Goal: Task Accomplishment & Management: Manage account settings

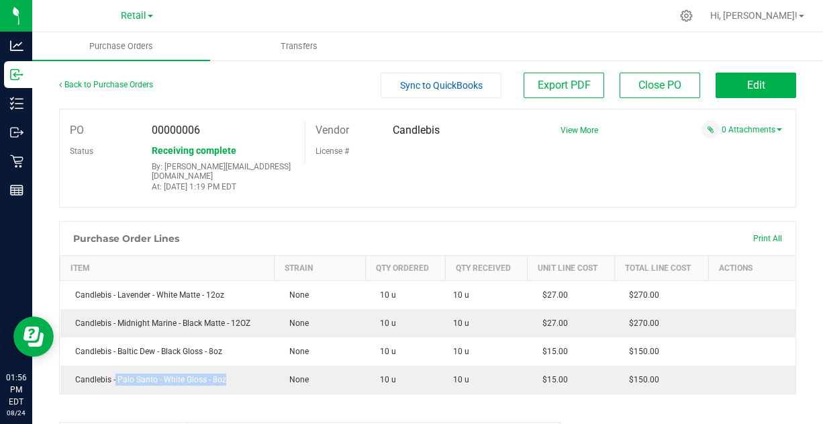
scroll to position [63, 0]
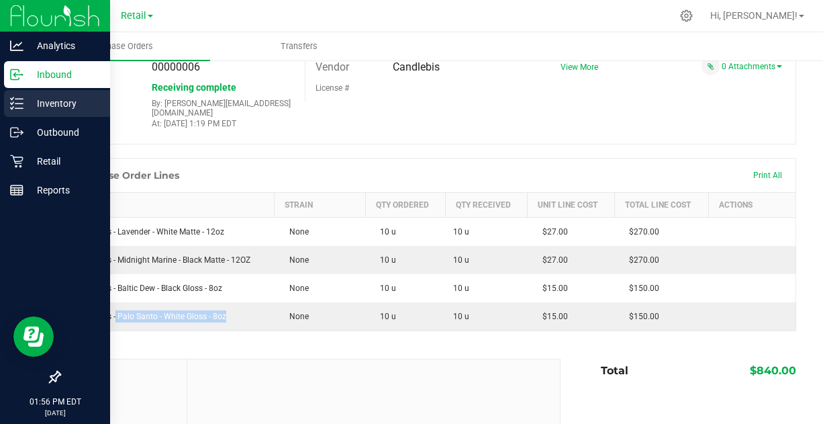
click at [47, 99] on p "Inventory" at bounding box center [63, 103] width 81 height 16
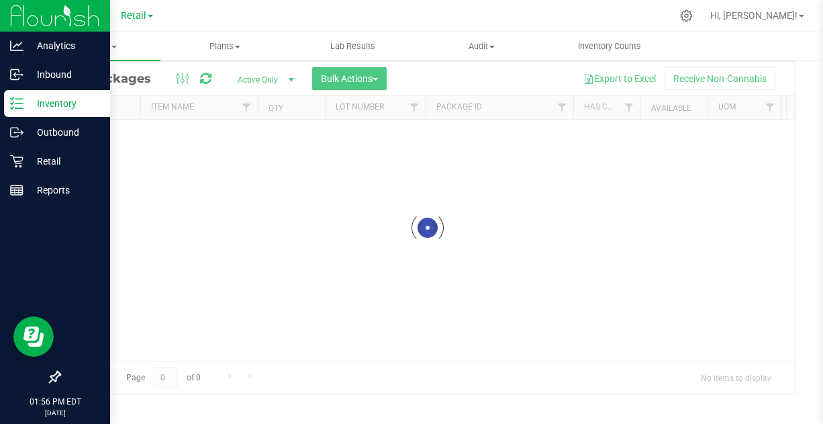
scroll to position [44, 0]
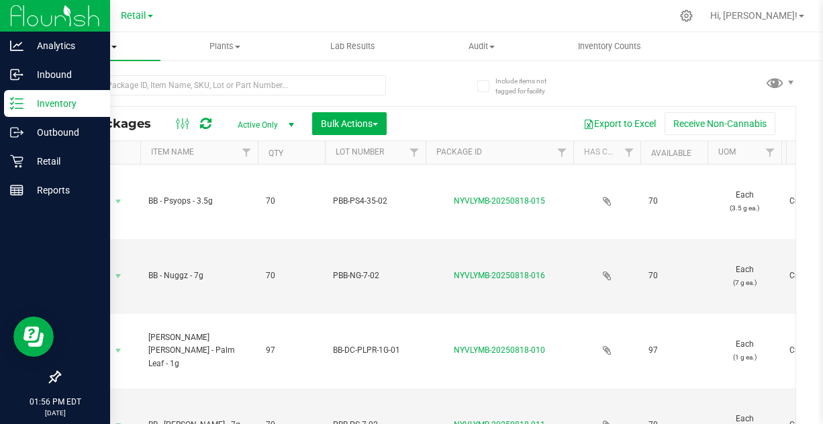
click at [116, 50] on span "Inventory" at bounding box center [96, 46] width 128 height 12
click at [101, 97] on span "All inventory" at bounding box center [77, 96] width 91 height 11
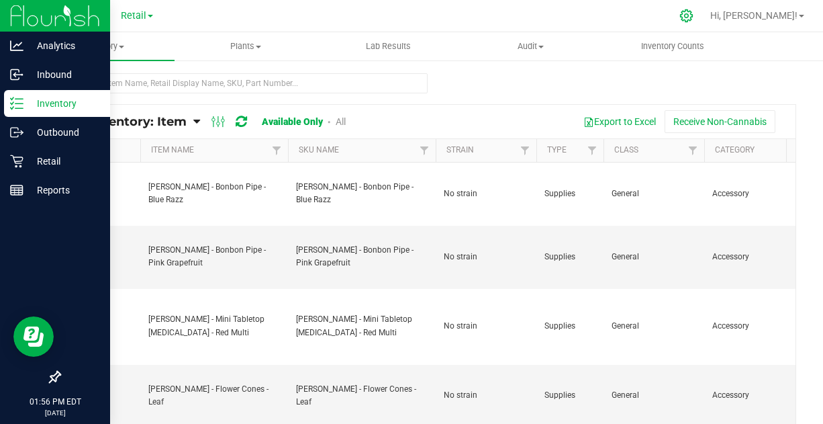
click at [693, 16] on icon at bounding box center [686, 16] width 14 height 14
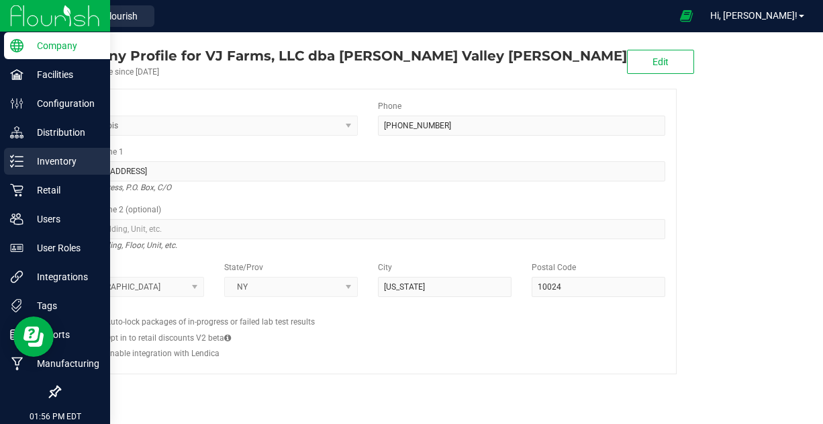
click at [67, 161] on p "Inventory" at bounding box center [63, 161] width 81 height 16
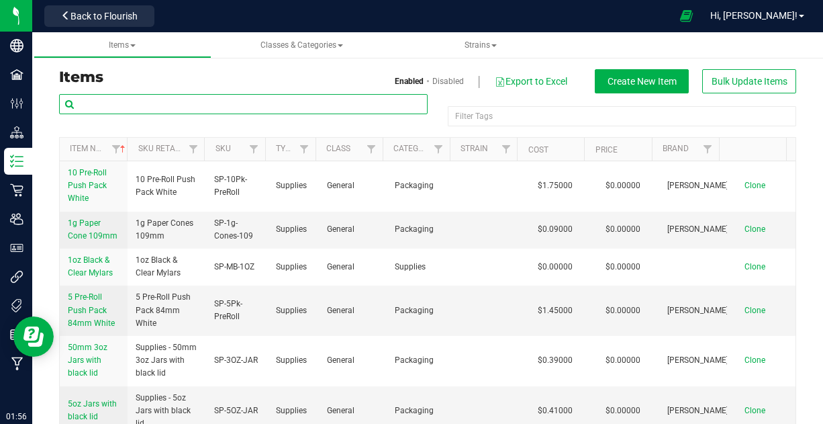
click at [205, 106] on input "text" at bounding box center [243, 104] width 368 height 20
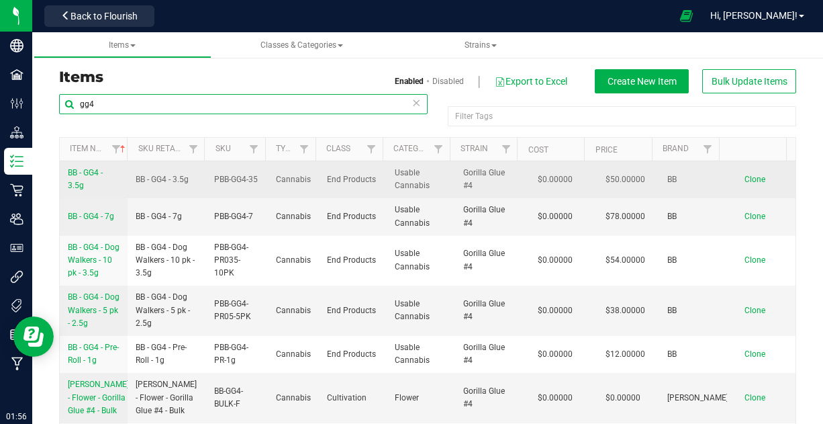
type input "gg4"
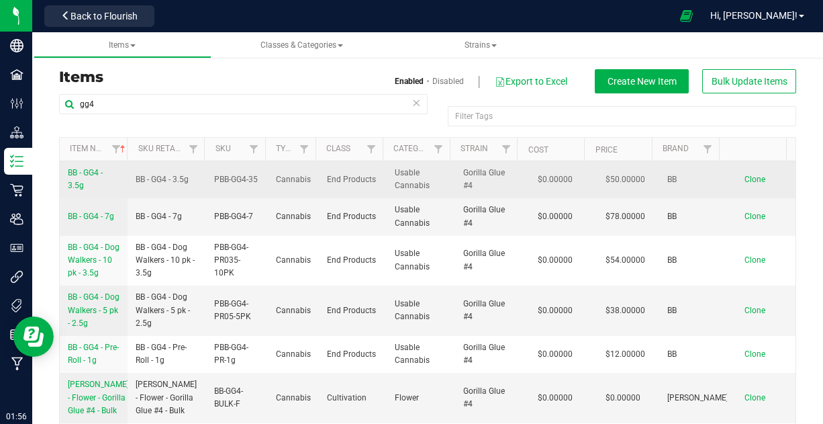
click at [83, 177] on span "BB - GG4 - 3.5g" at bounding box center [85, 179] width 35 height 22
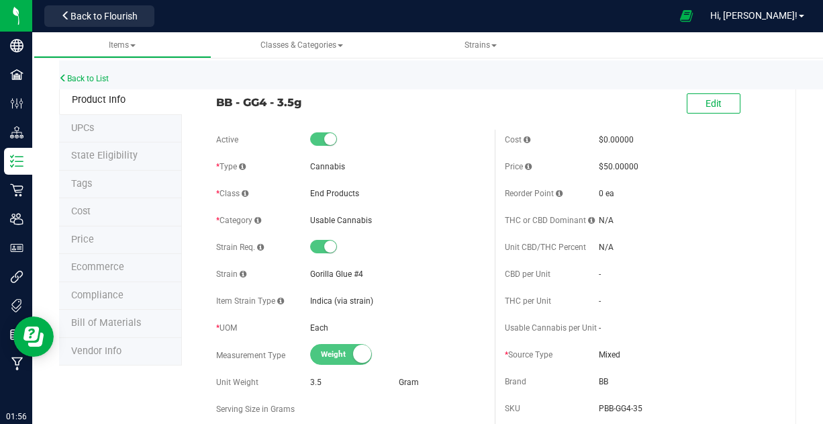
click at [93, 238] on li "Price" at bounding box center [120, 240] width 123 height 28
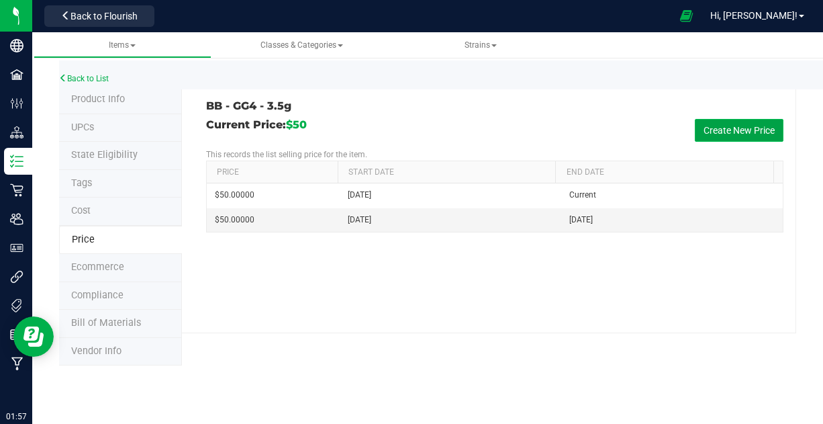
click at [724, 130] on button "Create New Price" at bounding box center [739, 130] width 89 height 23
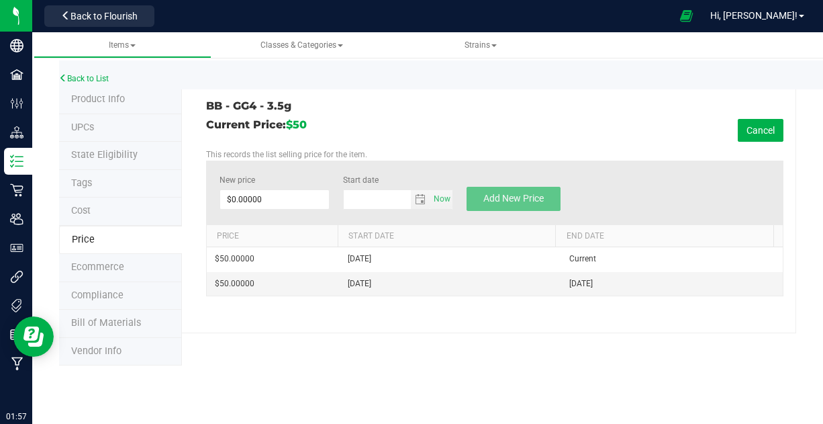
type input "[DATE]"
click at [269, 200] on span at bounding box center [274, 199] width 110 height 20
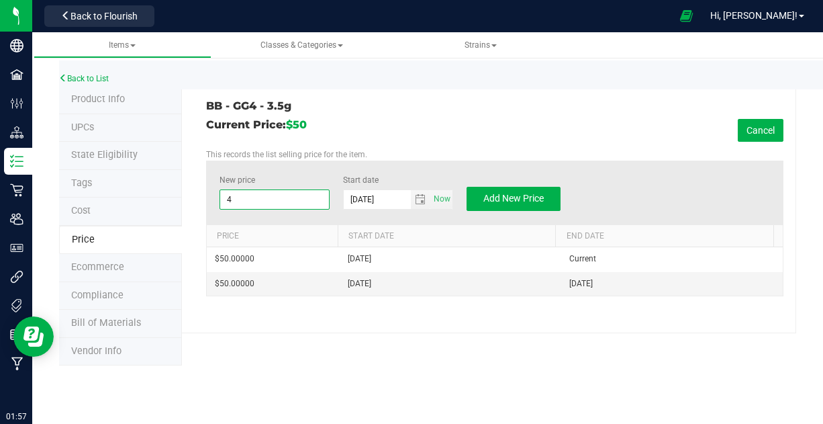
type input "44"
click at [427, 127] on div "Current Price: $50 Cancel" at bounding box center [494, 130] width 577 height 23
click at [525, 193] on span "Add New Price" at bounding box center [513, 198] width 60 height 11
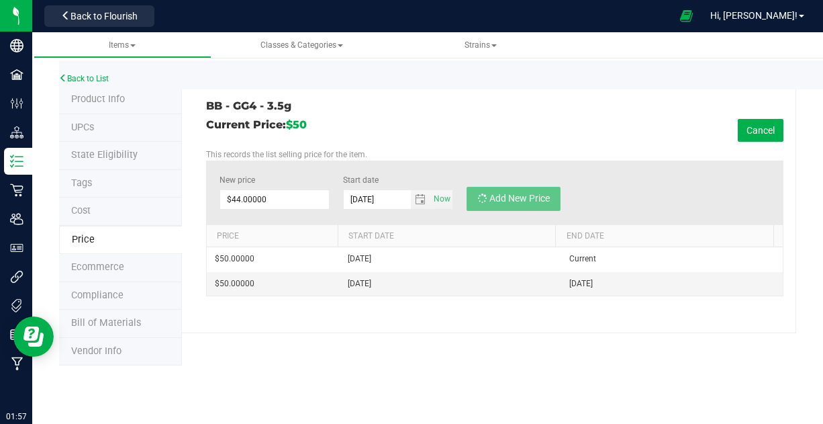
type input "$0.00000"
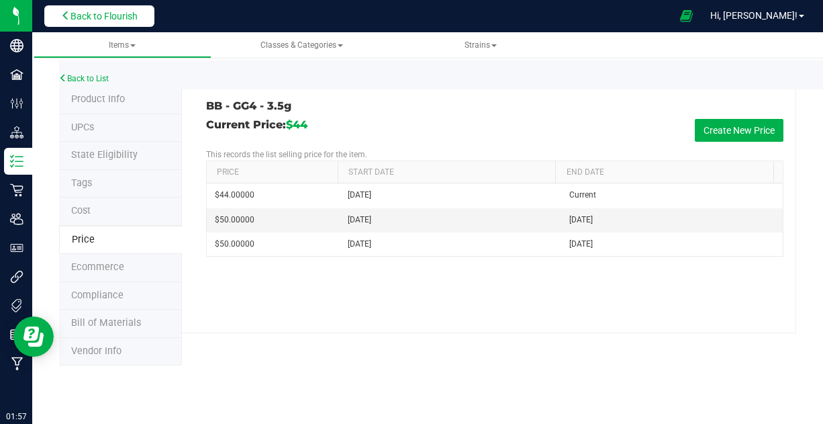
click at [86, 16] on span "Back to Flourish" at bounding box center [103, 16] width 67 height 11
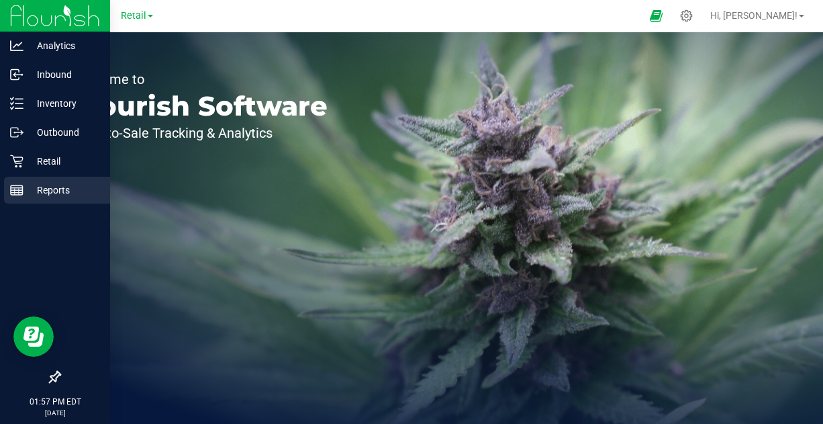
click at [50, 192] on p "Reports" at bounding box center [63, 190] width 81 height 16
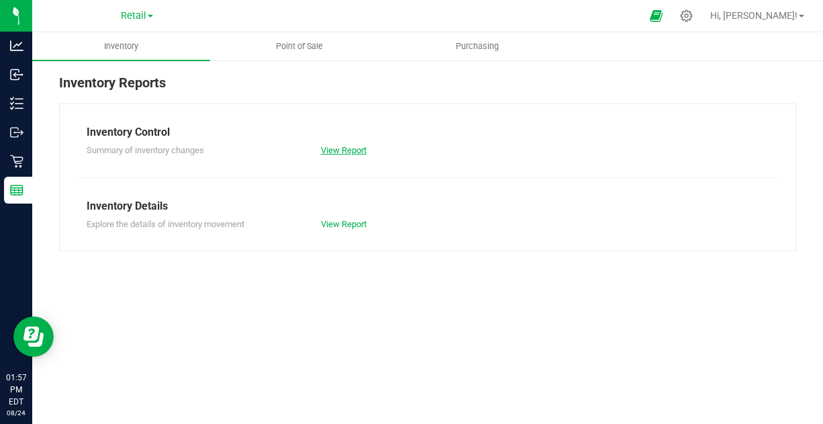
click at [332, 150] on link "View Report" at bounding box center [344, 150] width 46 height 10
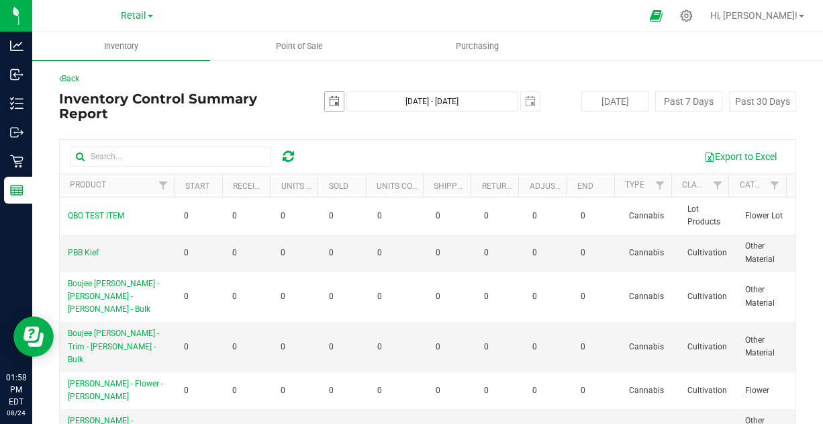
click at [336, 105] on span "select" at bounding box center [334, 101] width 19 height 19
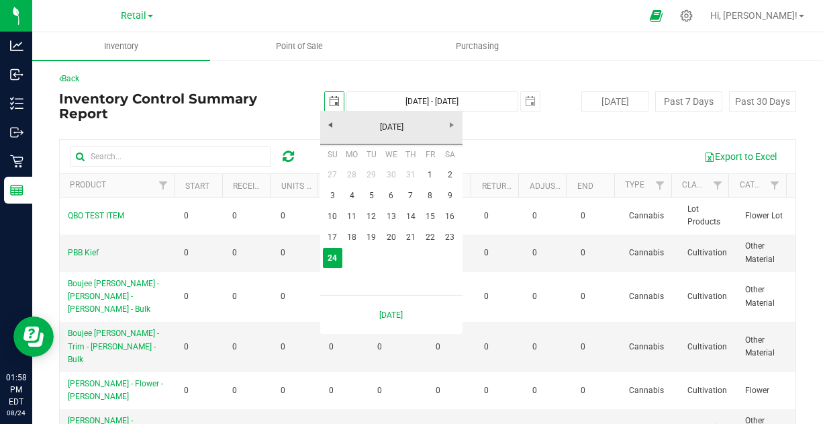
scroll to position [0, 33]
click at [335, 231] on link "17" at bounding box center [332, 237] width 19 height 21
type input "[DATE]"
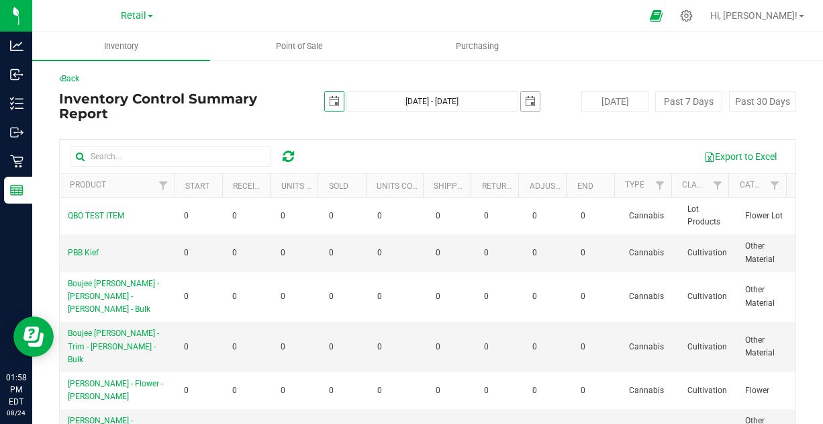
click at [525, 99] on span "select" at bounding box center [530, 101] width 11 height 11
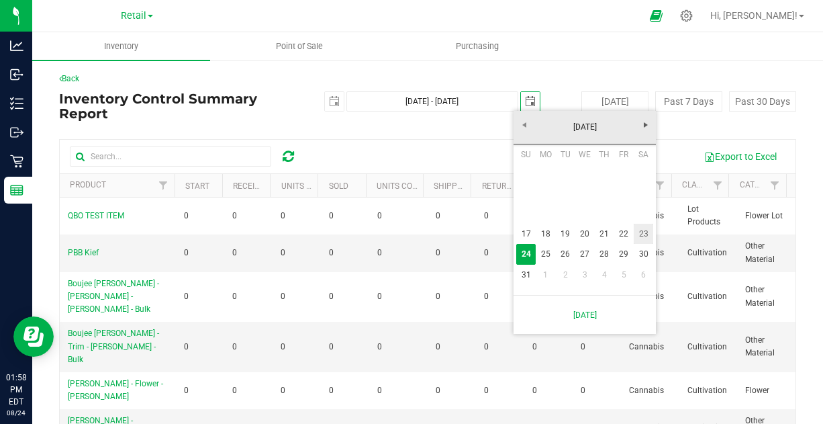
click at [644, 231] on link "23" at bounding box center [643, 233] width 19 height 21
type input "[DATE] - [DATE]"
type input "[DATE]"
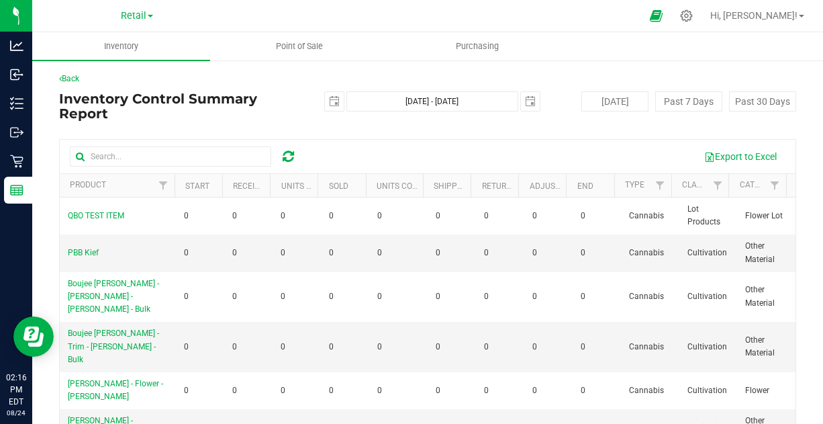
click at [224, 117] on h4 "Inventory Control Summary Report" at bounding box center [182, 106] width 246 height 30
click at [742, 156] on button "Export to Excel" at bounding box center [740, 156] width 90 height 23
